Goal: Information Seeking & Learning: Check status

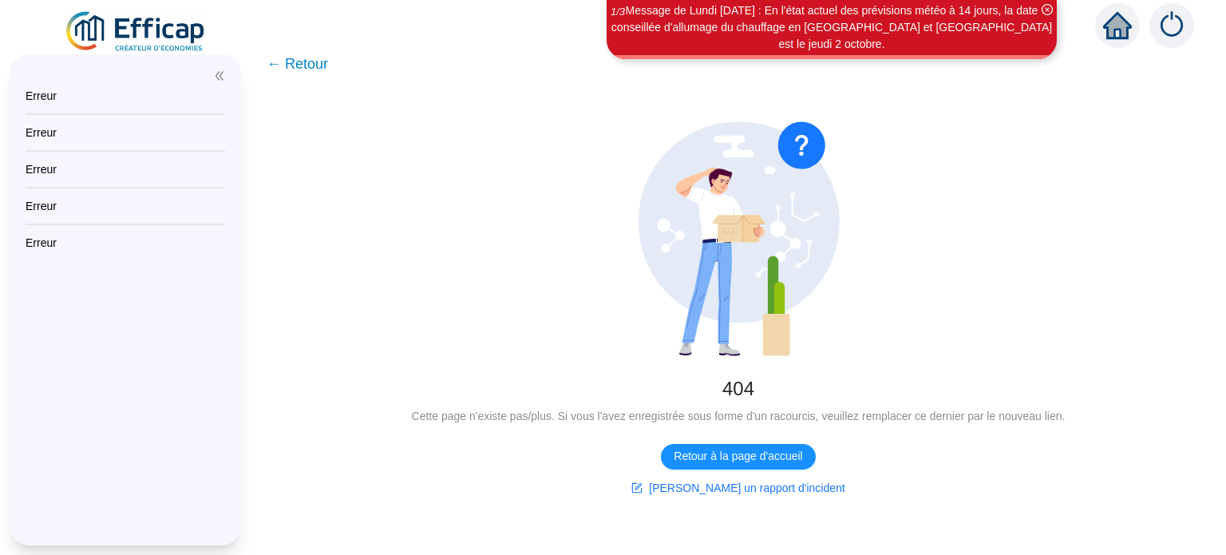
click at [291, 68] on span "← Retour" at bounding box center [297, 64] width 61 height 22
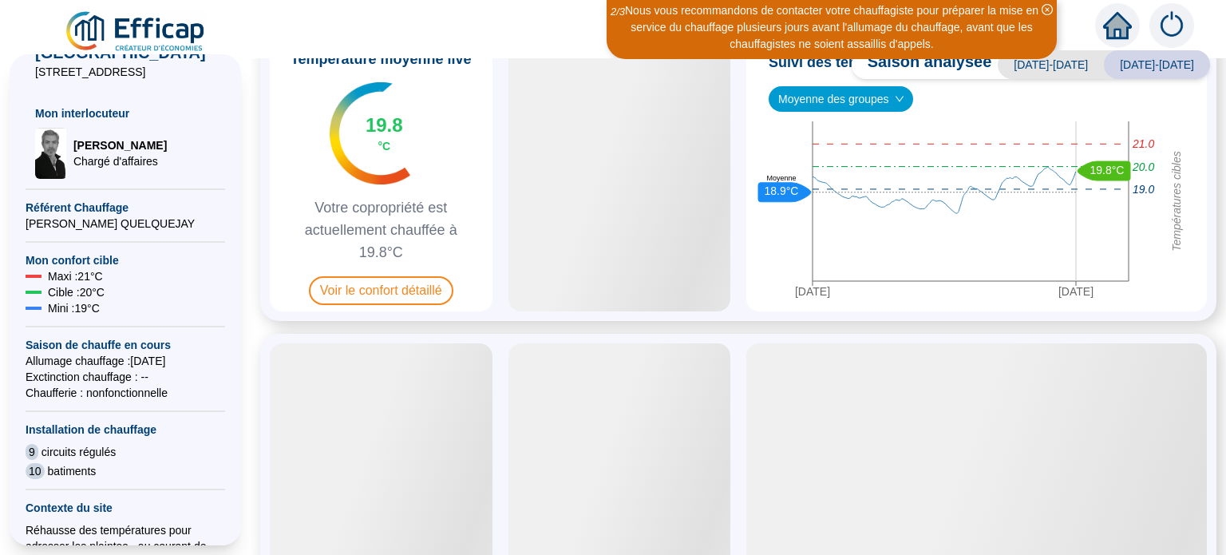
scroll to position [212, 0]
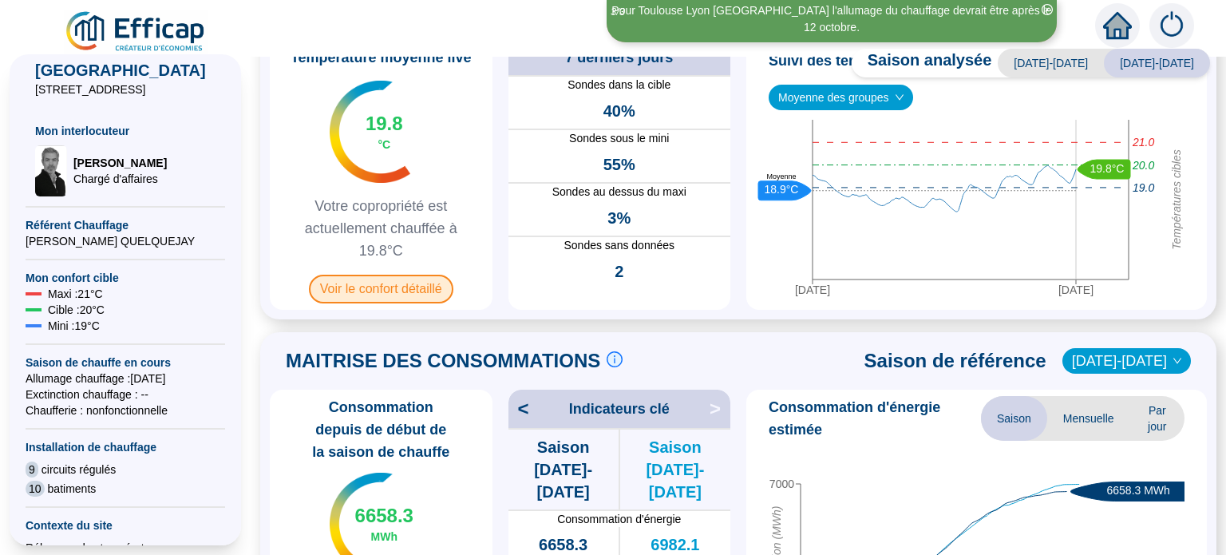
click at [412, 303] on span "Voir le confort détaillé" at bounding box center [381, 289] width 144 height 29
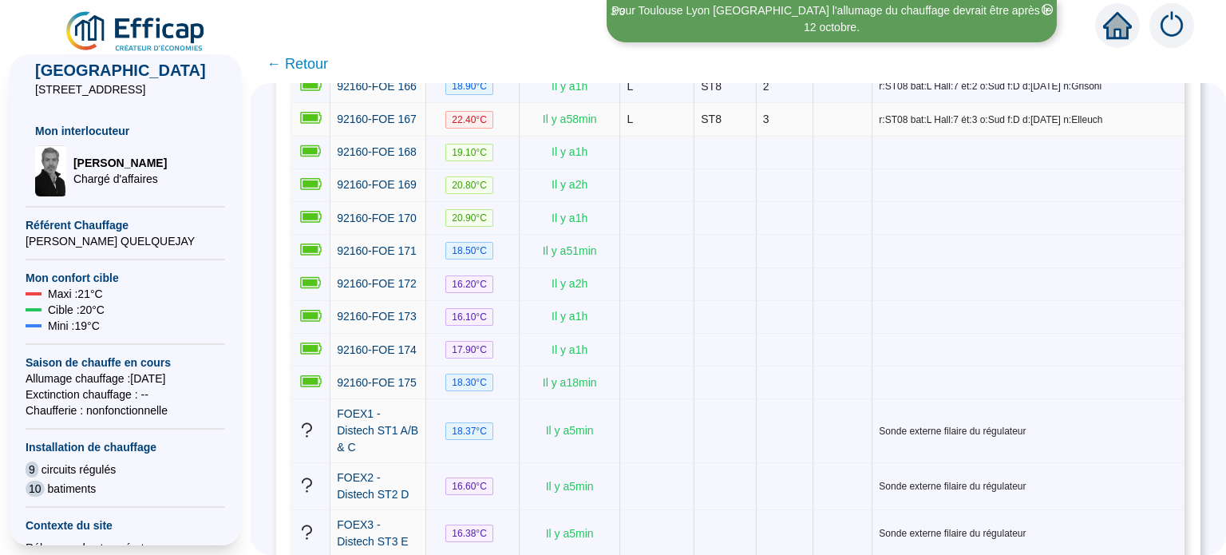
scroll to position [6544, 0]
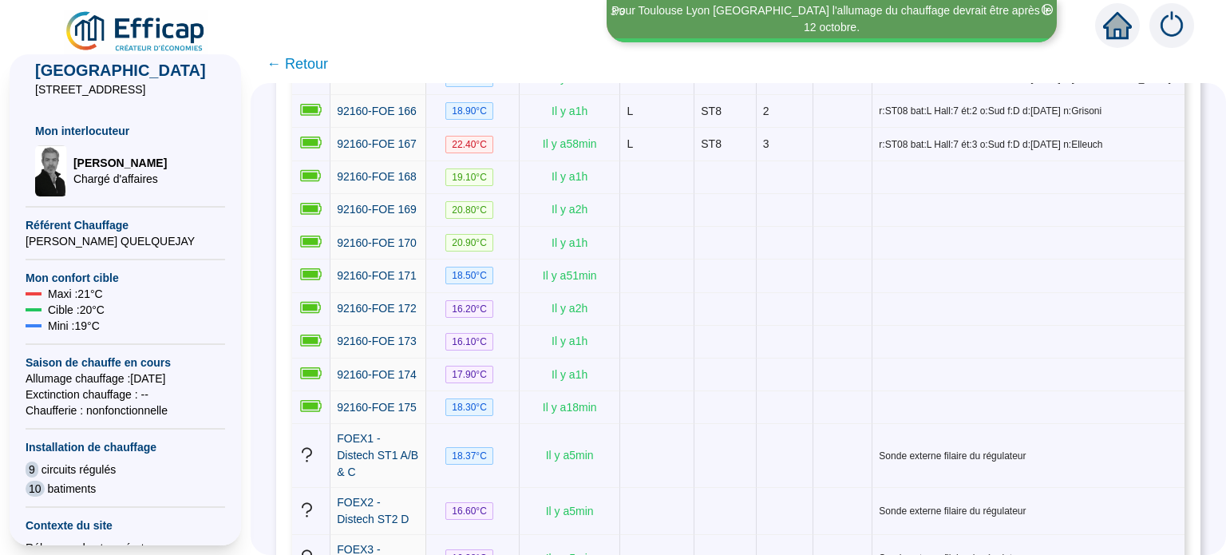
click at [296, 66] on span "← Retour" at bounding box center [297, 64] width 61 height 22
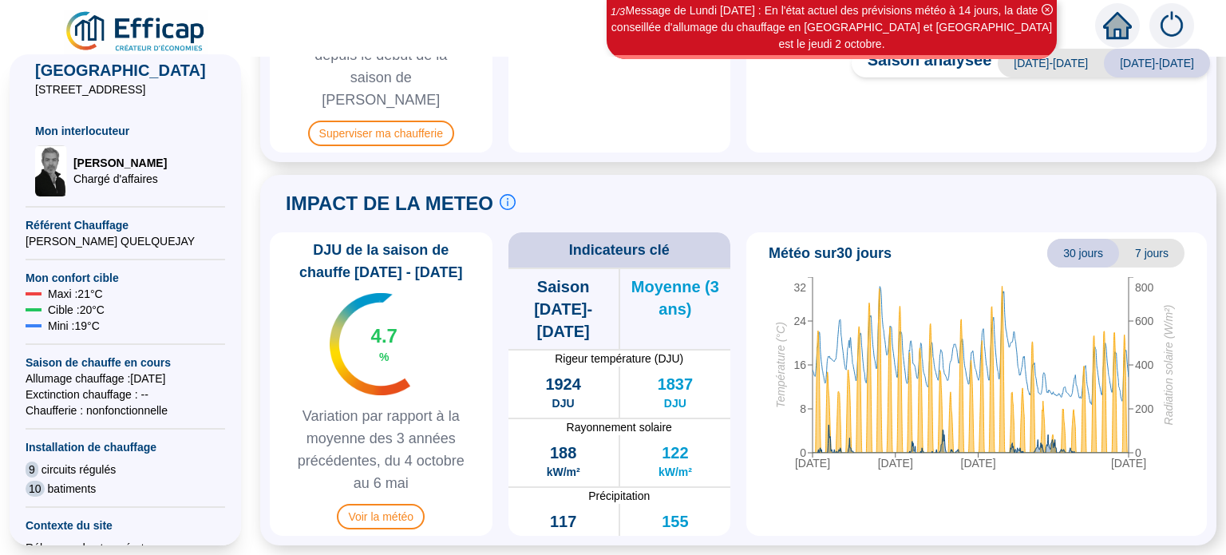
scroll to position [1162, 0]
click at [401, 516] on span "Voir la météo" at bounding box center [381, 517] width 88 height 26
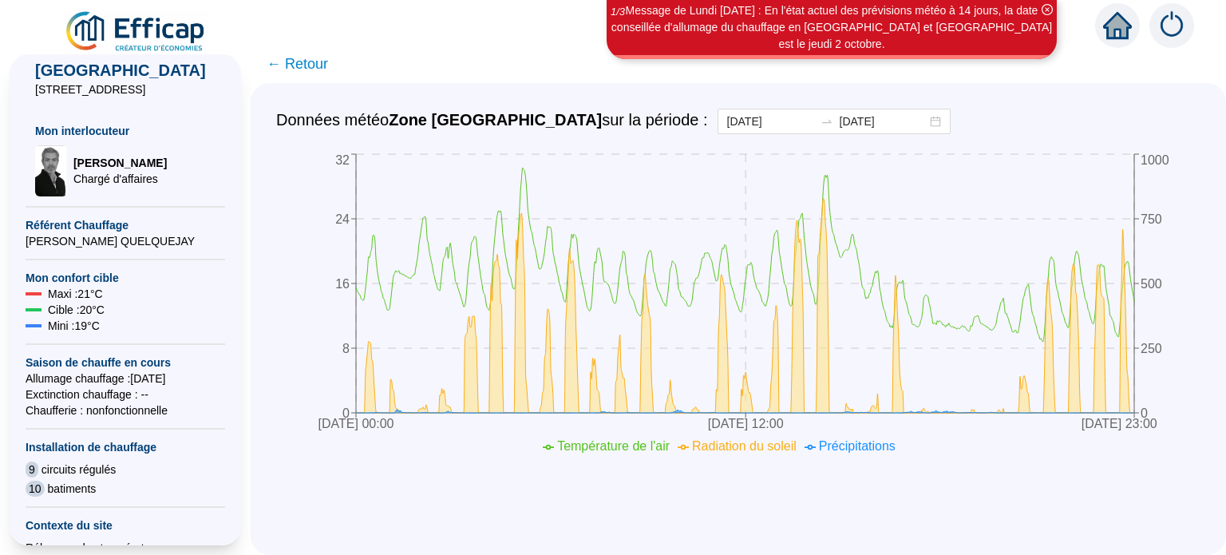
click at [315, 69] on span "← Retour" at bounding box center [297, 64] width 61 height 22
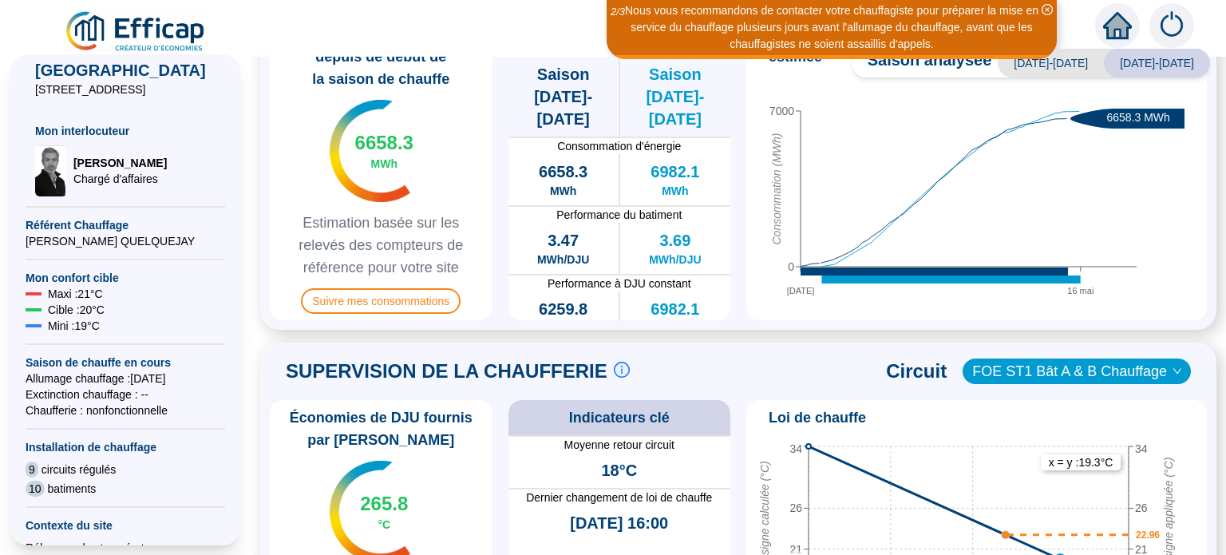
scroll to position [425, 0]
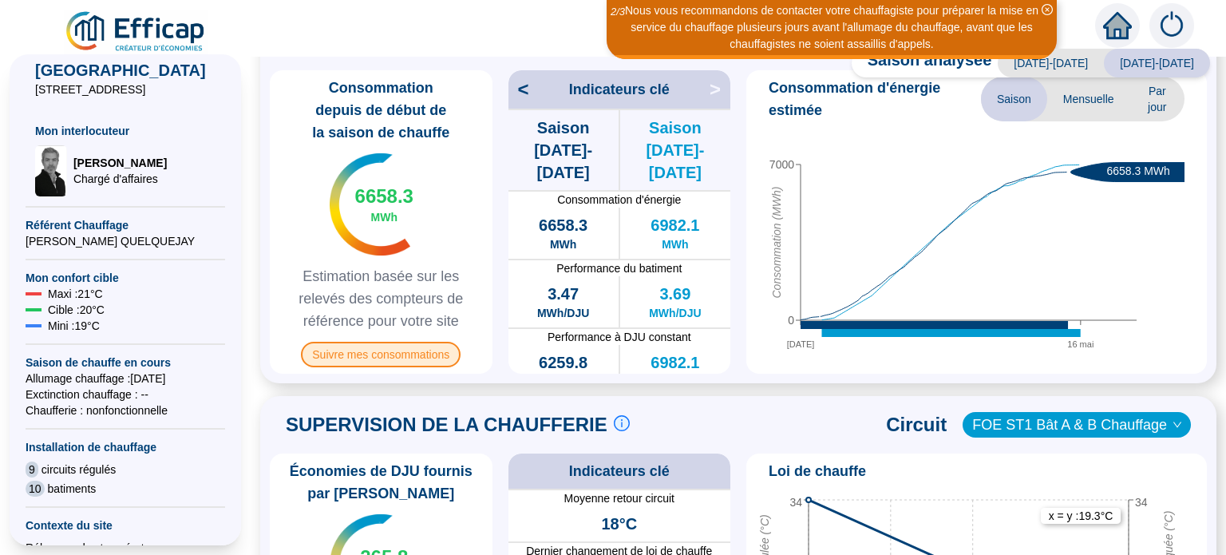
click at [405, 367] on span "Suivre mes consommations" at bounding box center [381, 355] width 160 height 26
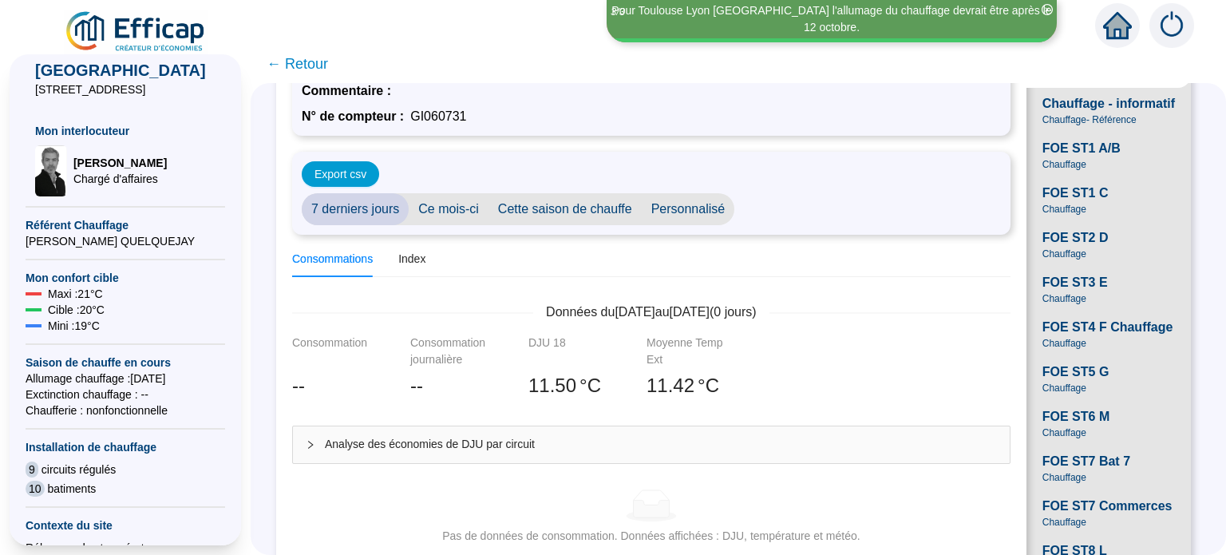
scroll to position [106, 0]
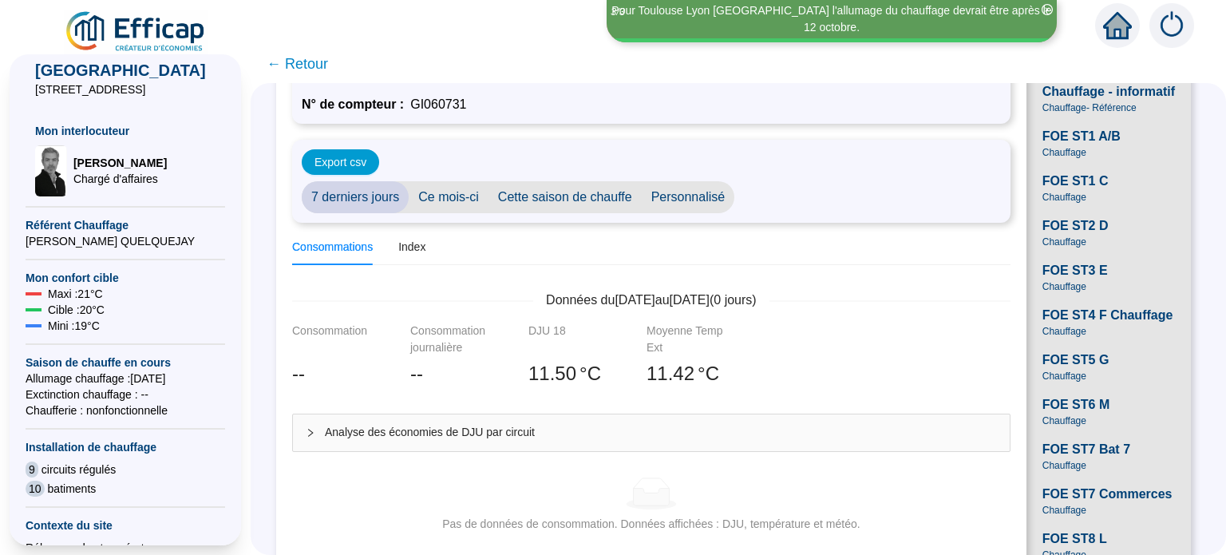
click at [488, 213] on span "Ce mois-ci" at bounding box center [449, 197] width 80 height 32
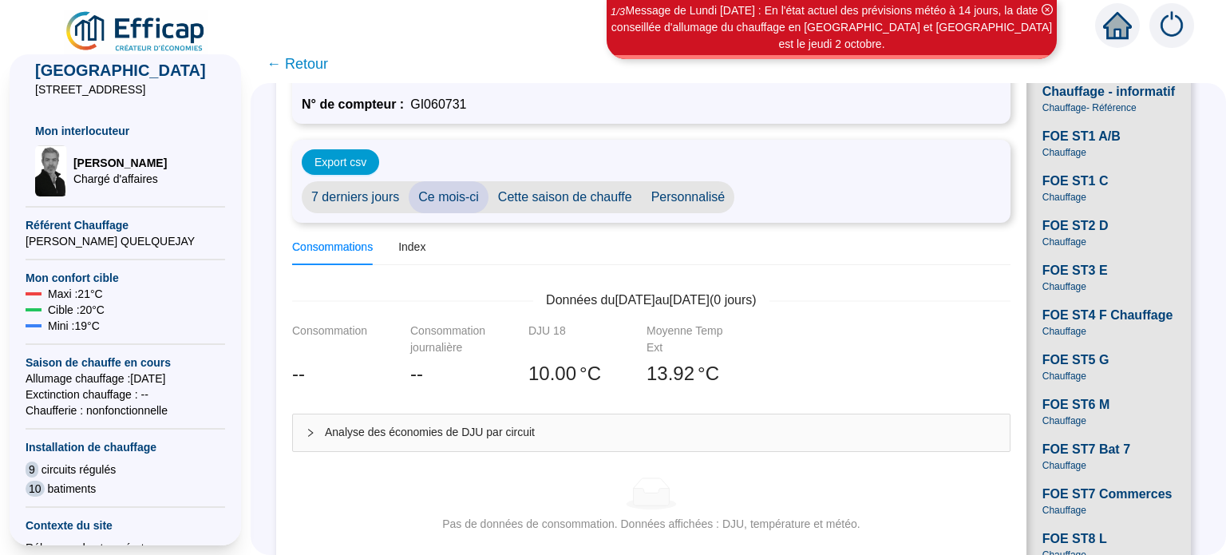
click at [605, 213] on span "Cette saison de chauffe" at bounding box center [564, 197] width 153 height 32
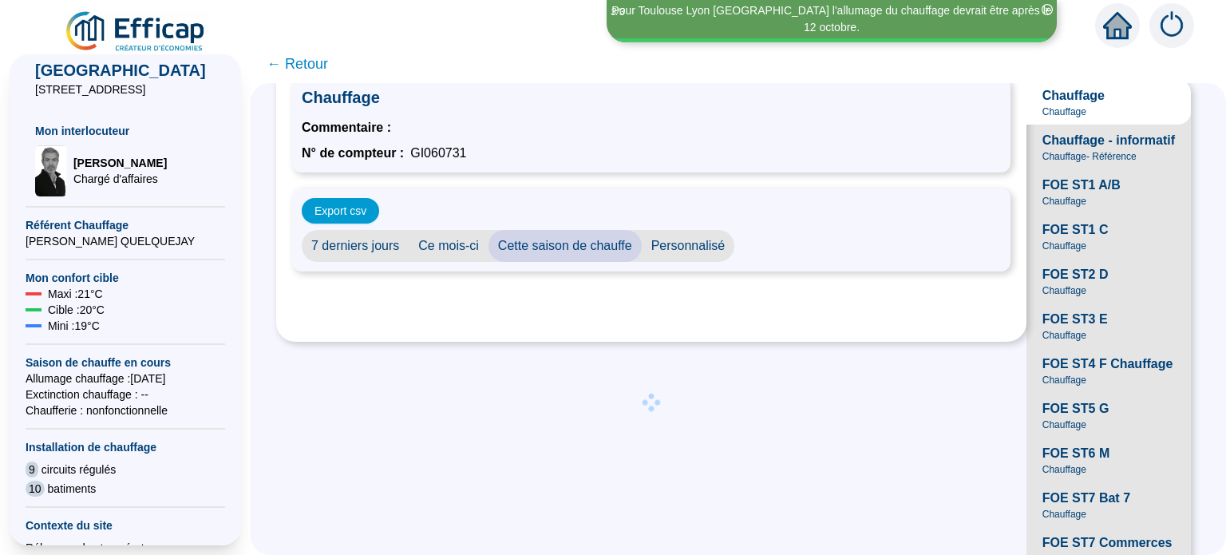
scroll to position [0, 0]
